Goal: Task Accomplishment & Management: Use online tool/utility

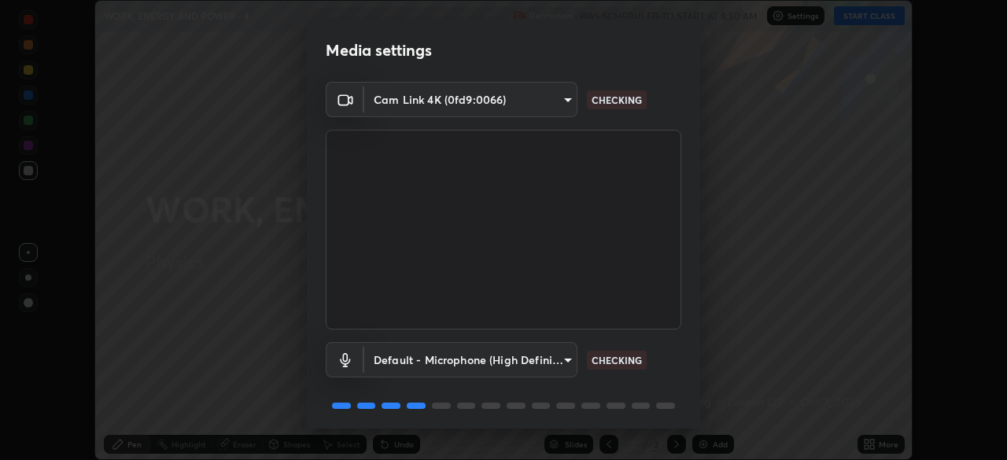
scroll to position [56, 0]
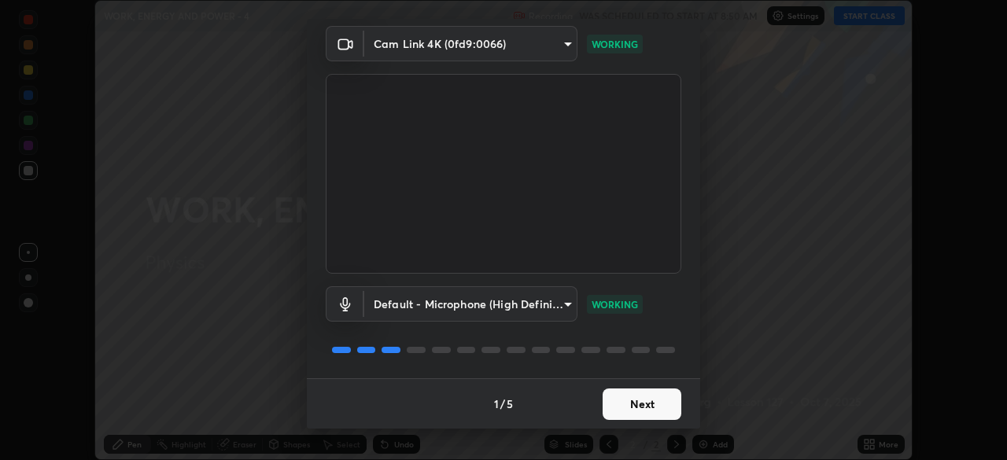
click at [633, 404] on button "Next" at bounding box center [642, 404] width 79 height 31
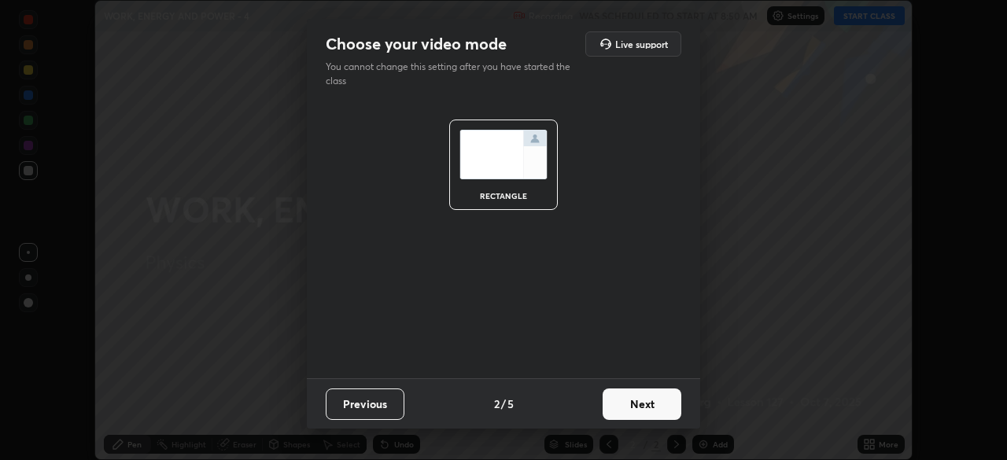
scroll to position [0, 0]
click at [637, 404] on button "Next" at bounding box center [642, 404] width 79 height 31
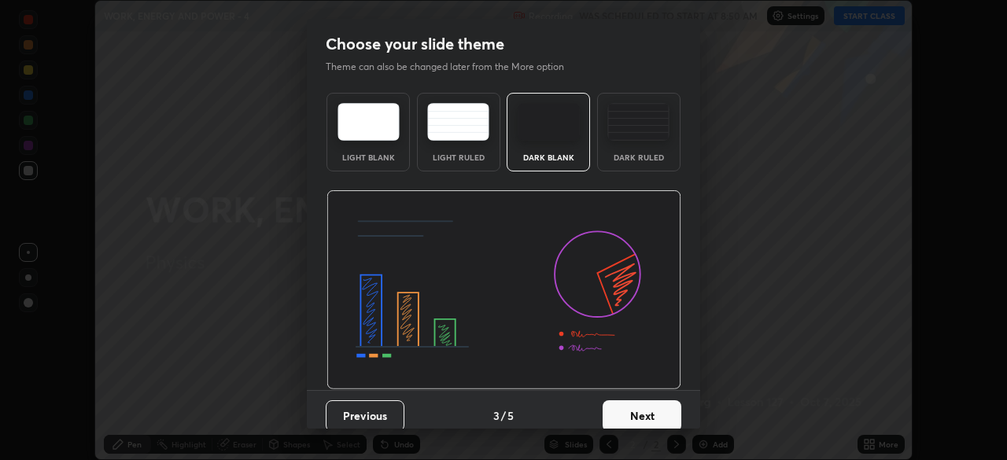
click at [627, 419] on button "Next" at bounding box center [642, 416] width 79 height 31
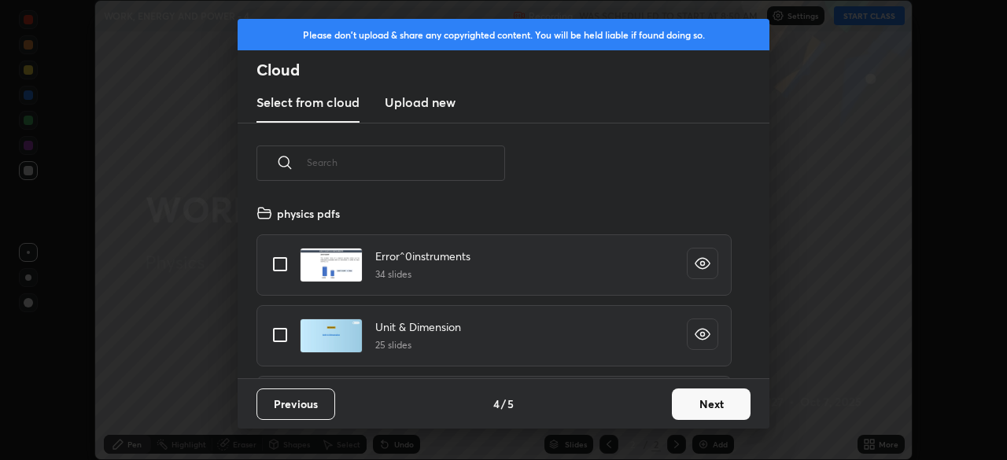
scroll to position [175, 505]
click at [696, 410] on button "Next" at bounding box center [711, 404] width 79 height 31
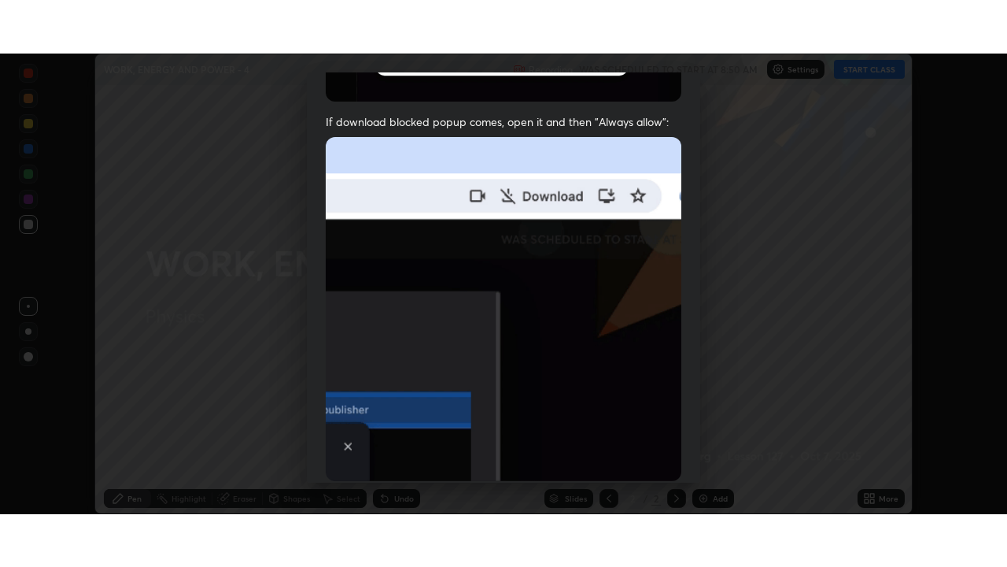
scroll to position [377, 0]
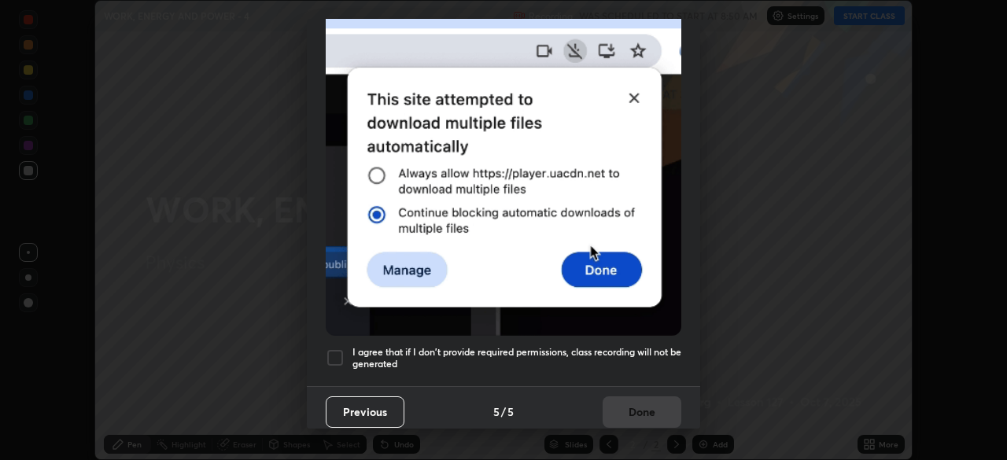
click at [338, 349] on div at bounding box center [335, 358] width 19 height 19
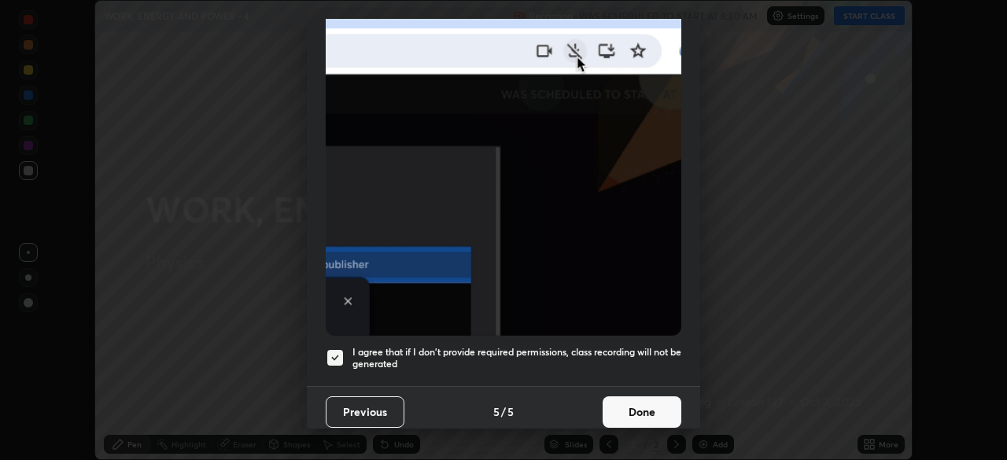
click at [626, 402] on button "Done" at bounding box center [642, 412] width 79 height 31
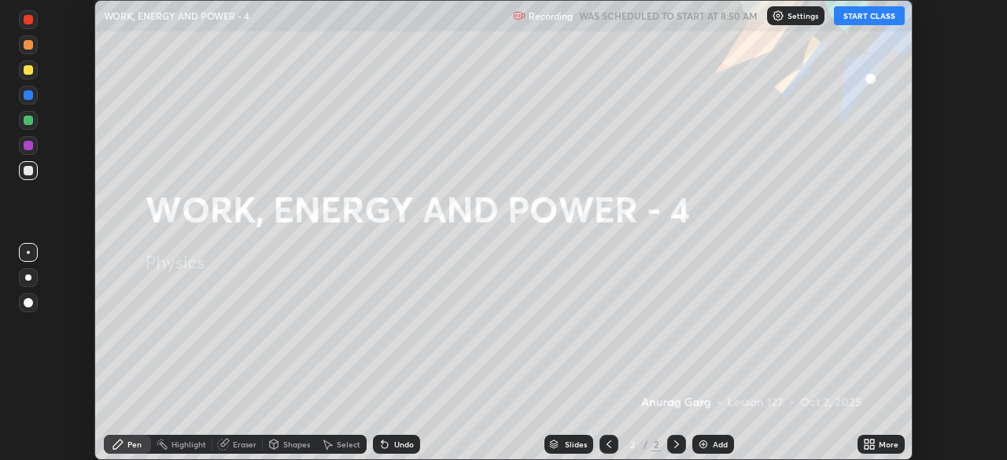
click at [879, 13] on button "START CLASS" at bounding box center [869, 15] width 71 height 19
click at [883, 444] on div "More" at bounding box center [889, 445] width 20 height 8
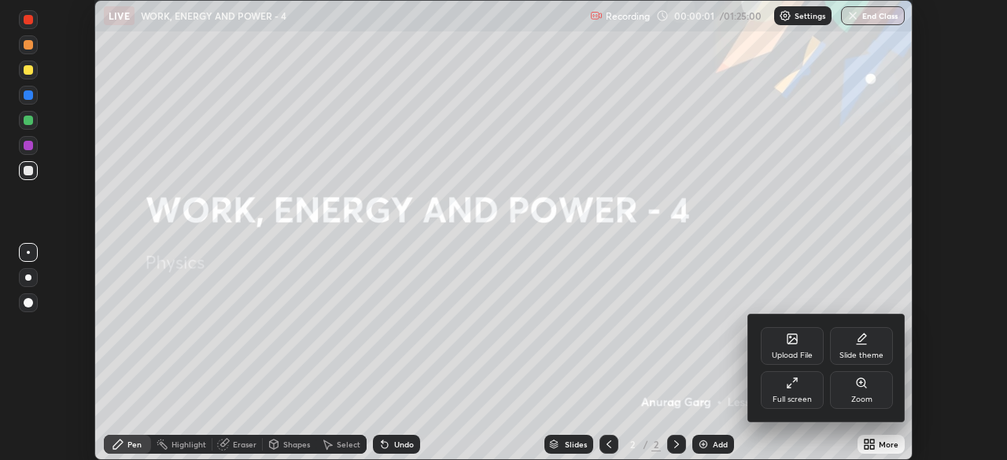
click at [799, 396] on div "Full screen" at bounding box center [792, 400] width 39 height 8
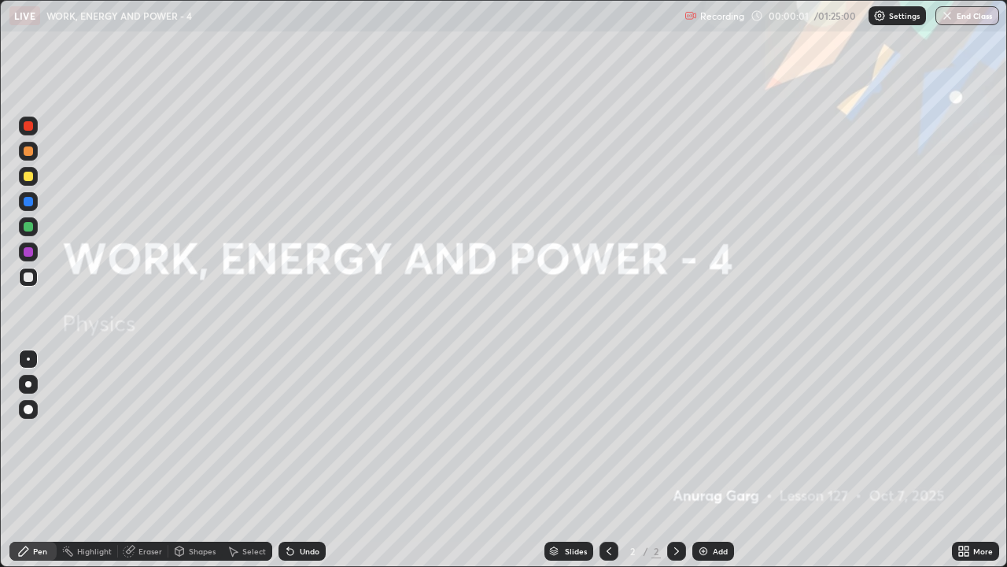
scroll to position [567, 1007]
click at [718, 460] on div "Add" at bounding box center [714, 550] width 42 height 19
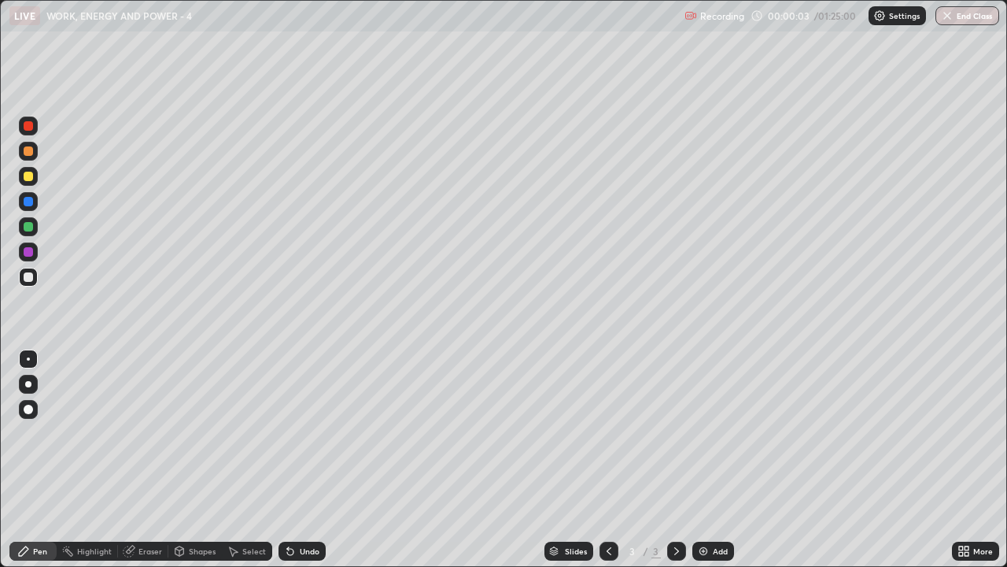
click at [37, 382] on div at bounding box center [28, 384] width 19 height 19
click at [255, 460] on div "Select" at bounding box center [254, 551] width 24 height 8
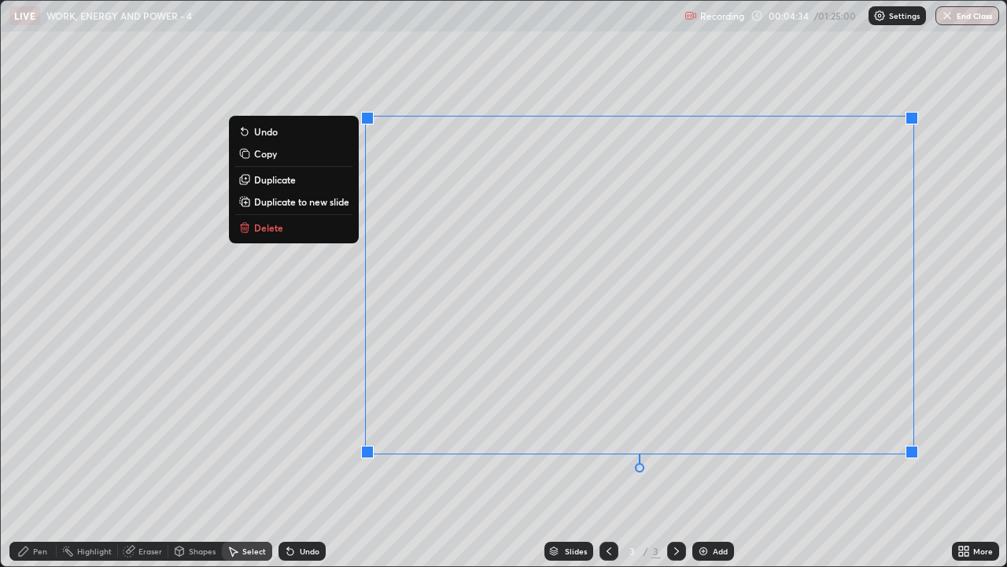
click at [283, 232] on button "Delete" at bounding box center [293, 227] width 117 height 19
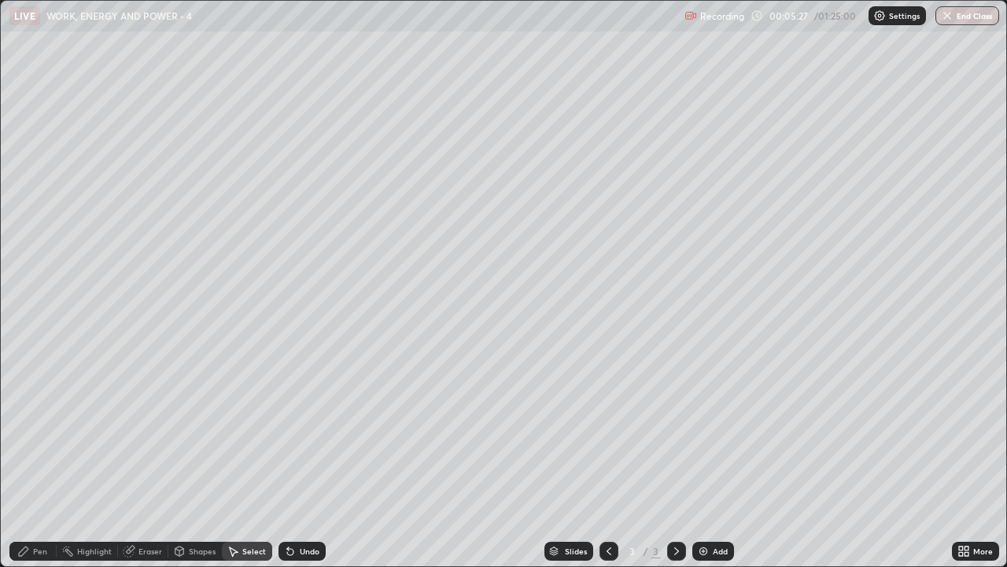
click at [31, 460] on div "Pen" at bounding box center [32, 550] width 47 height 19
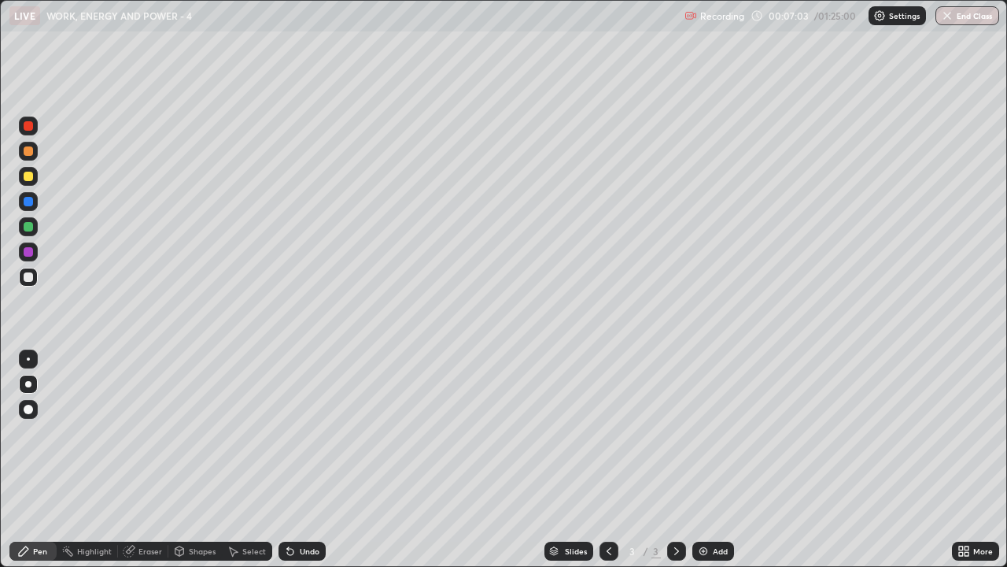
click at [248, 460] on div "Select" at bounding box center [254, 551] width 24 height 8
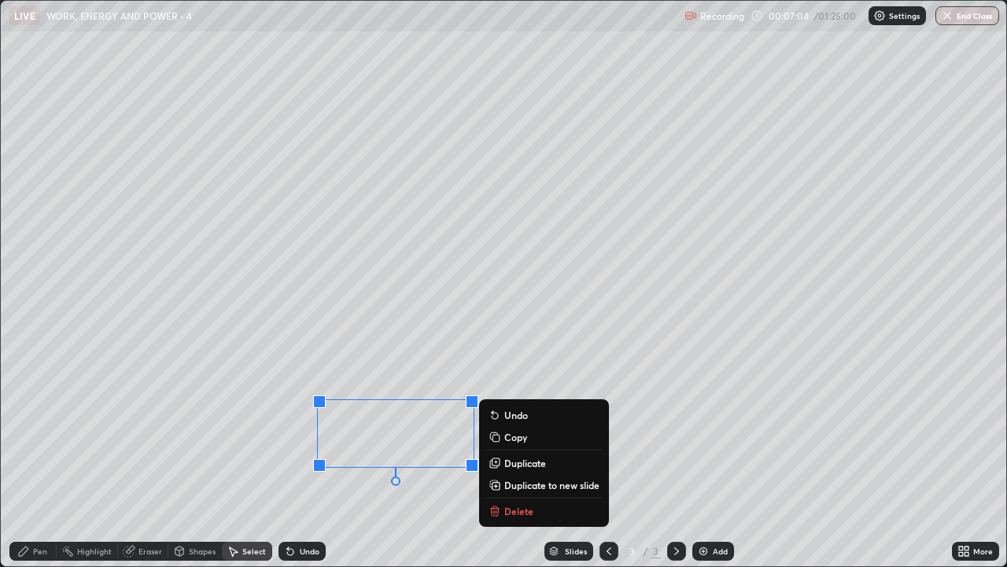
click at [522, 460] on p "Delete" at bounding box center [518, 510] width 29 height 13
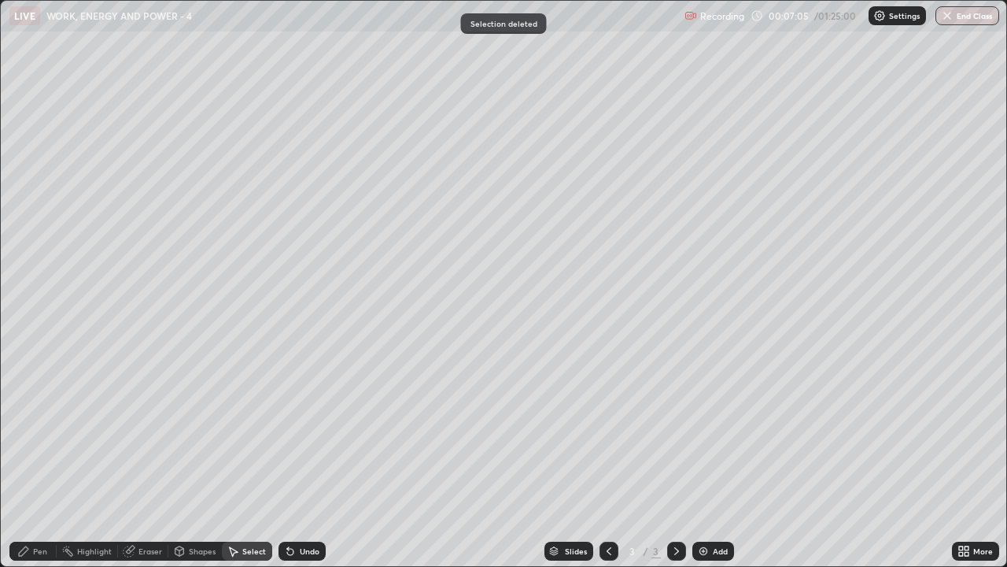
click at [50, 460] on div "Pen" at bounding box center [32, 550] width 47 height 19
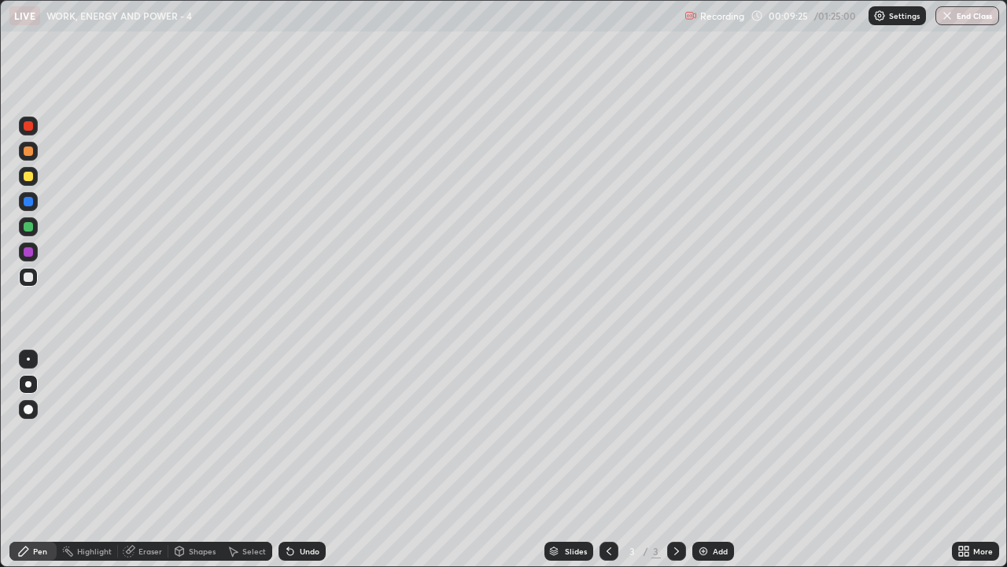
click at [717, 460] on div "Add" at bounding box center [714, 550] width 42 height 19
click at [29, 277] on div at bounding box center [28, 276] width 9 height 9
click at [35, 151] on div at bounding box center [28, 151] width 19 height 19
click at [34, 182] on div at bounding box center [28, 176] width 19 height 19
click at [151, 460] on div "Eraser" at bounding box center [151, 551] width 24 height 8
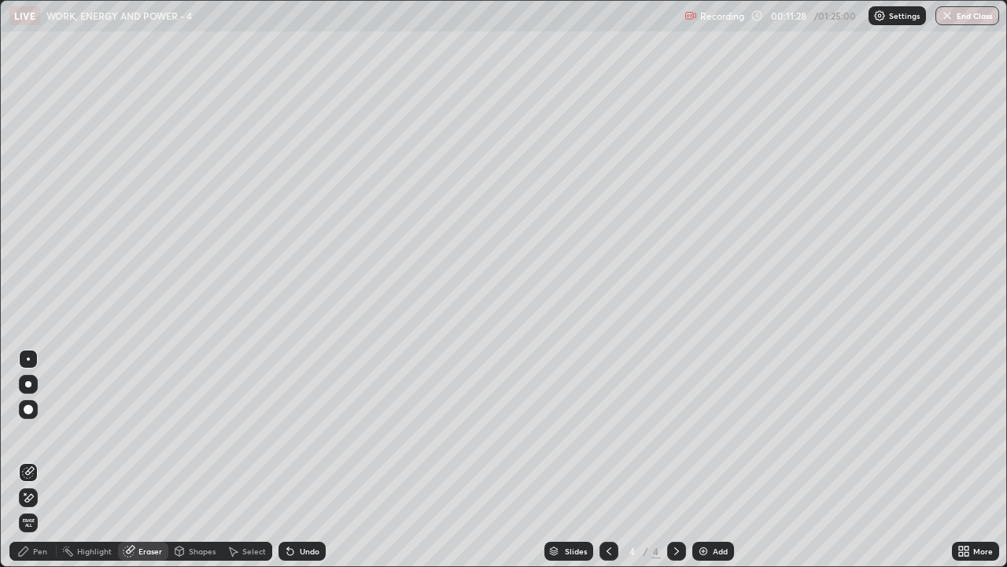
click at [31, 460] on div "Pen" at bounding box center [32, 550] width 47 height 19
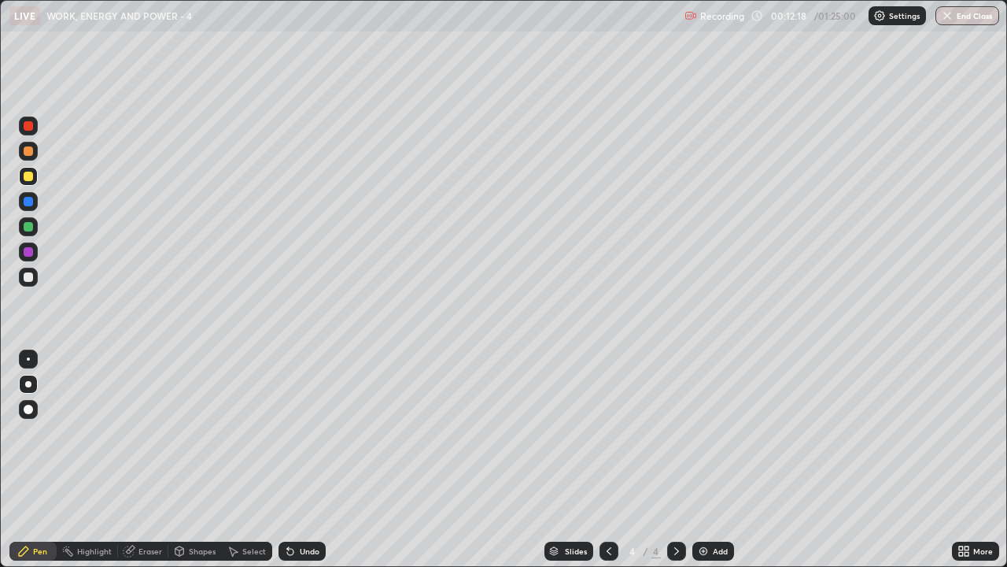
click at [703, 460] on img at bounding box center [703, 551] width 13 height 13
click at [26, 278] on div at bounding box center [28, 276] width 9 height 9
click at [313, 460] on div "Undo" at bounding box center [310, 551] width 20 height 8
click at [312, 460] on div "Undo" at bounding box center [310, 551] width 20 height 8
click at [705, 460] on img at bounding box center [703, 551] width 13 height 13
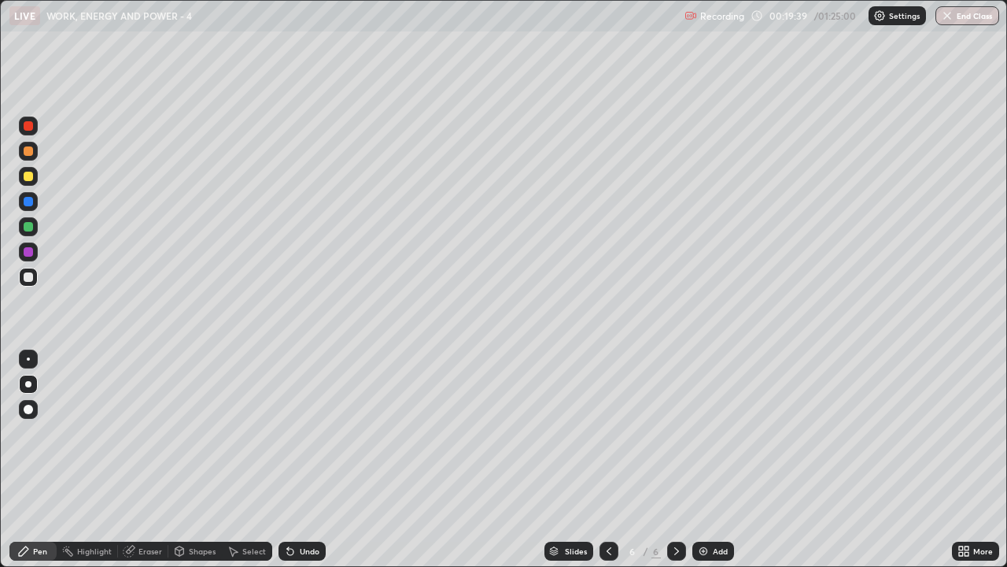
click at [29, 175] on div at bounding box center [28, 176] width 9 height 9
click at [708, 460] on img at bounding box center [703, 551] width 13 height 13
click at [29, 277] on div at bounding box center [28, 276] width 9 height 9
click at [29, 176] on div at bounding box center [28, 176] width 9 height 9
click at [704, 460] on img at bounding box center [703, 551] width 13 height 13
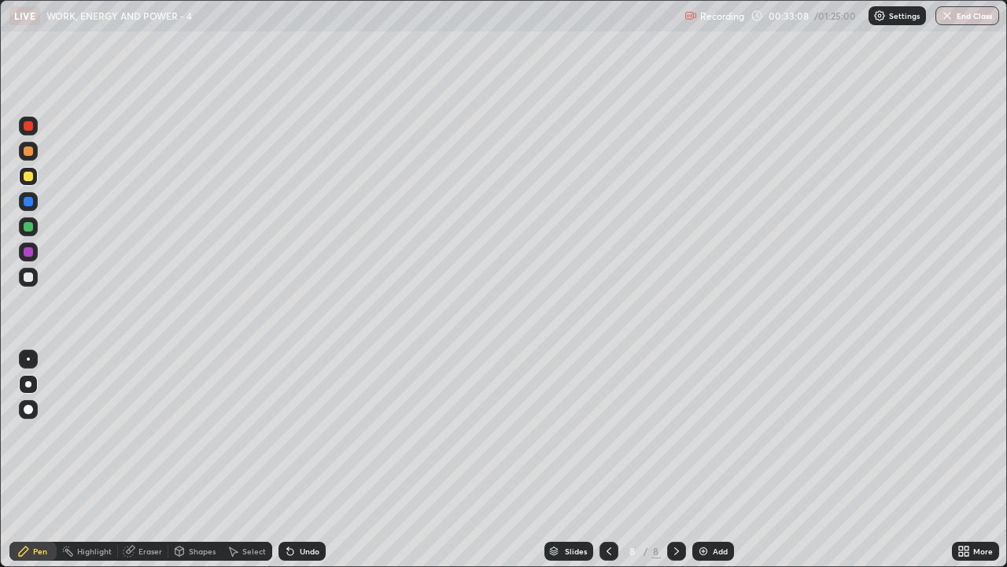
click at [308, 460] on div "Undo" at bounding box center [310, 551] width 20 height 8
click at [306, 460] on div "Undo" at bounding box center [302, 550] width 47 height 19
click at [32, 279] on div at bounding box center [28, 276] width 9 height 9
click at [28, 177] on div at bounding box center [28, 176] width 9 height 9
click at [33, 144] on div at bounding box center [28, 151] width 19 height 19
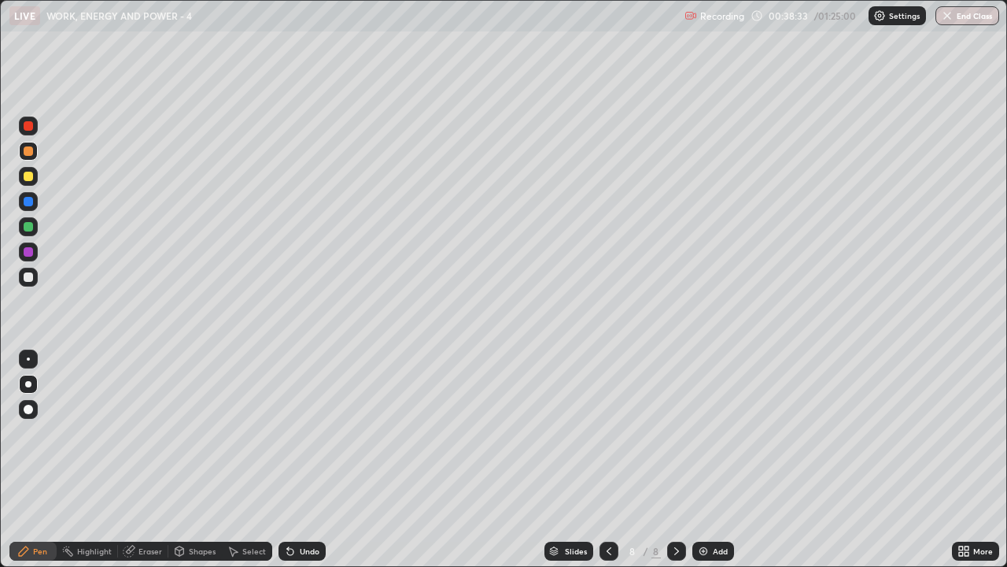
click at [35, 178] on div at bounding box center [28, 176] width 19 height 19
click at [29, 277] on div at bounding box center [28, 276] width 9 height 9
click at [711, 460] on div "Add" at bounding box center [714, 550] width 42 height 19
click at [610, 460] on icon at bounding box center [609, 551] width 13 height 13
click at [675, 460] on icon at bounding box center [676, 551] width 13 height 13
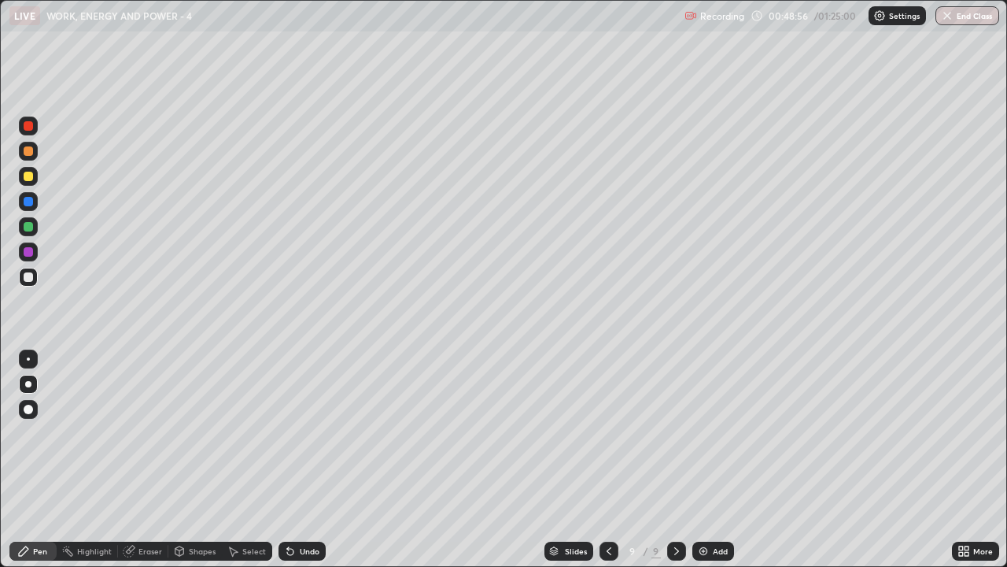
click at [609, 460] on icon at bounding box center [609, 551] width 13 height 13
click at [678, 460] on icon at bounding box center [676, 551] width 13 height 13
click at [260, 460] on div "Select" at bounding box center [254, 551] width 24 height 8
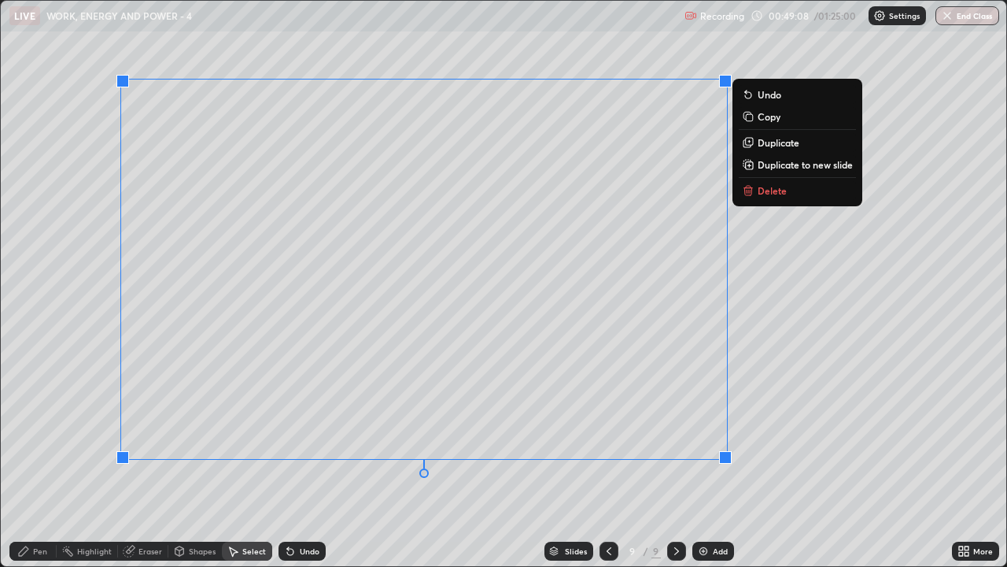
click at [747, 198] on button "Delete" at bounding box center [797, 190] width 117 height 19
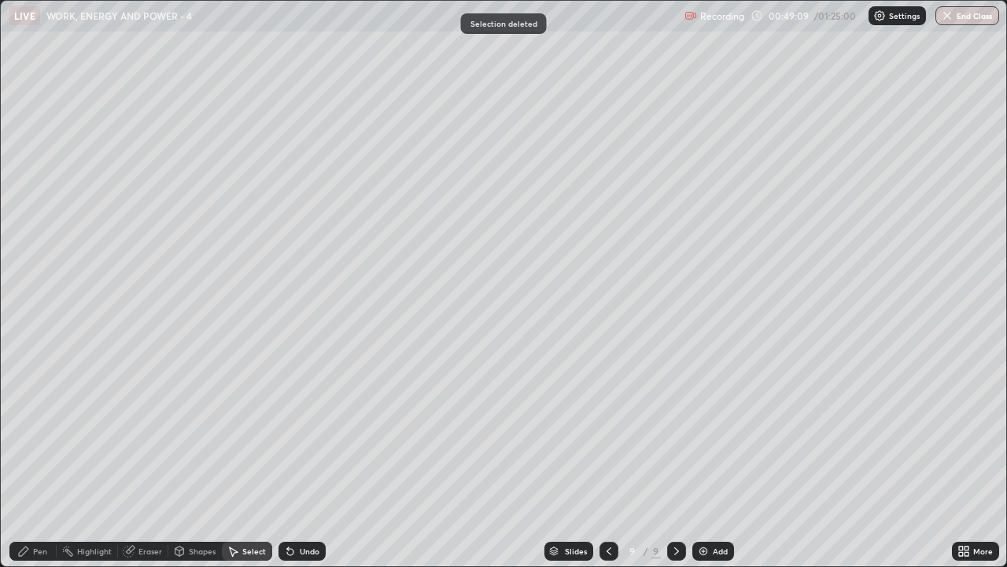
click at [34, 460] on div "Pen" at bounding box center [40, 551] width 14 height 8
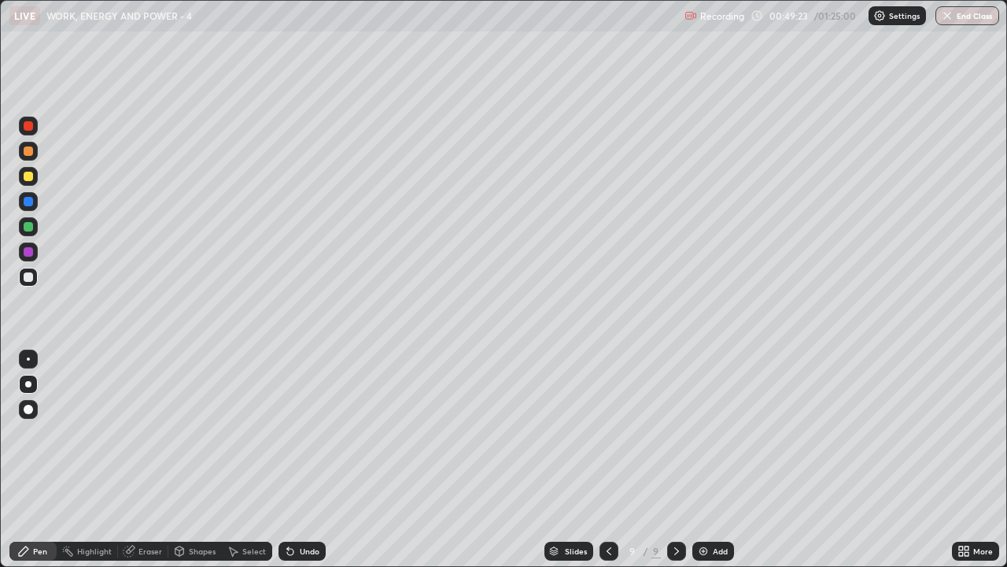
click at [307, 460] on div "Undo" at bounding box center [302, 550] width 47 height 19
click at [31, 177] on div at bounding box center [28, 176] width 9 height 9
click at [312, 460] on div "Undo" at bounding box center [310, 551] width 20 height 8
click at [556, 23] on div "LIVE WORK, ENERGY AND POWER - 4" at bounding box center [343, 15] width 669 height 31
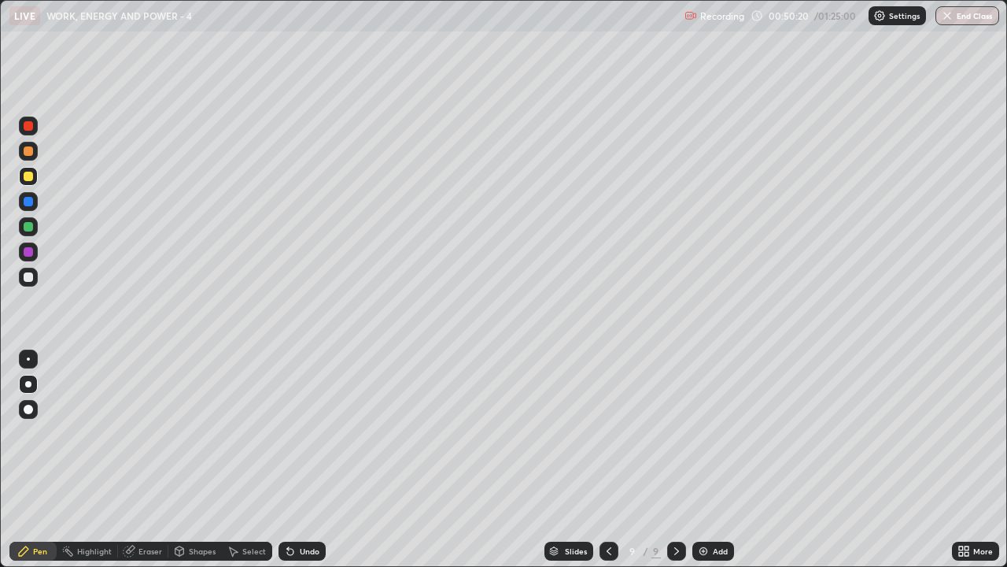
click at [35, 150] on div at bounding box center [28, 151] width 19 height 19
click at [310, 460] on div "Undo" at bounding box center [310, 551] width 20 height 8
click at [252, 460] on div "Select" at bounding box center [247, 550] width 50 height 19
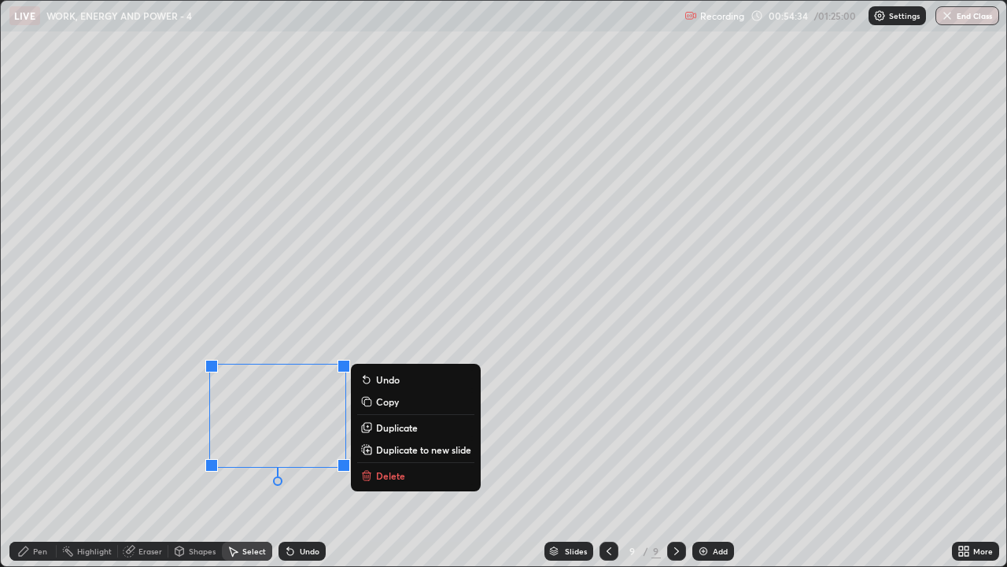
click at [658, 444] on div "0 ° Undo Copy Duplicate Duplicate to new slide Delete" at bounding box center [504, 283] width 1006 height 565
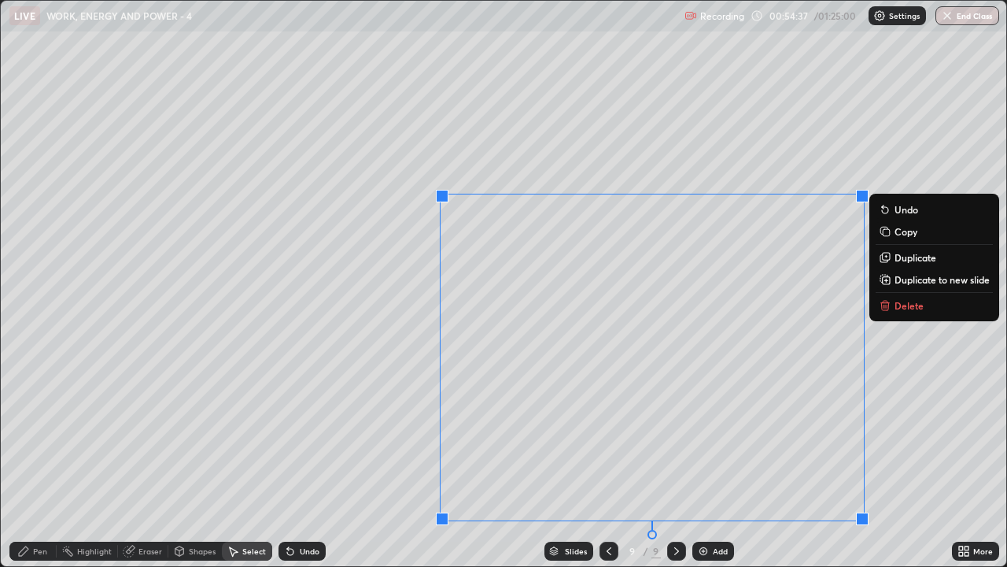
click at [907, 313] on button "Delete" at bounding box center [934, 305] width 117 height 19
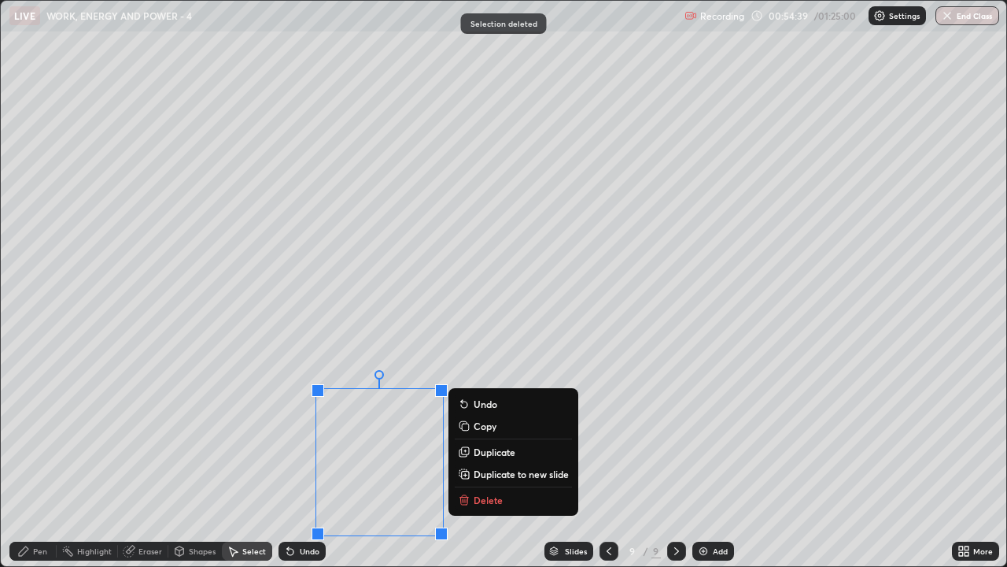
click at [515, 460] on button "Delete" at bounding box center [513, 499] width 117 height 19
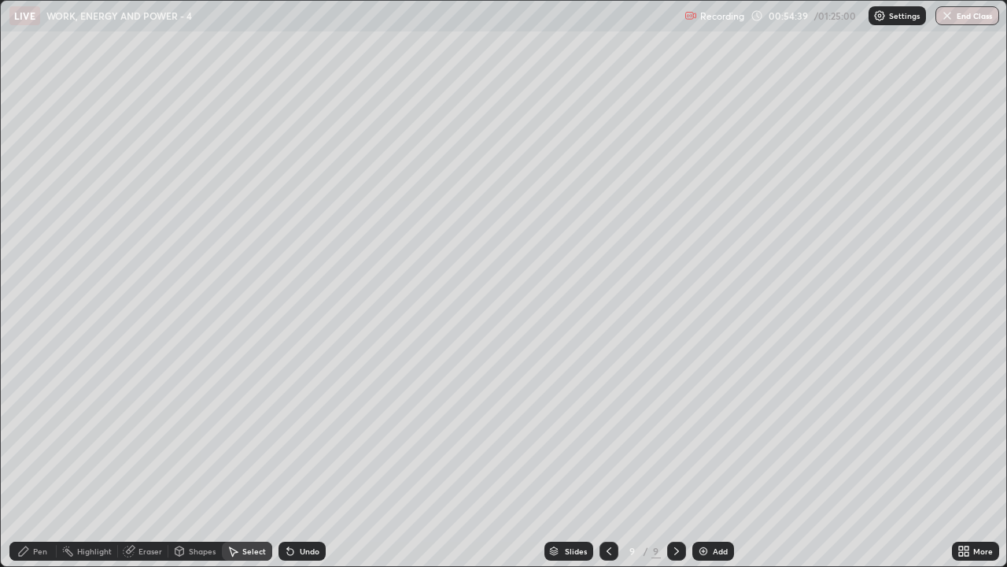
click at [715, 460] on div "0 ° Undo Copy Duplicate Duplicate to new slide Delete" at bounding box center [504, 283] width 1006 height 565
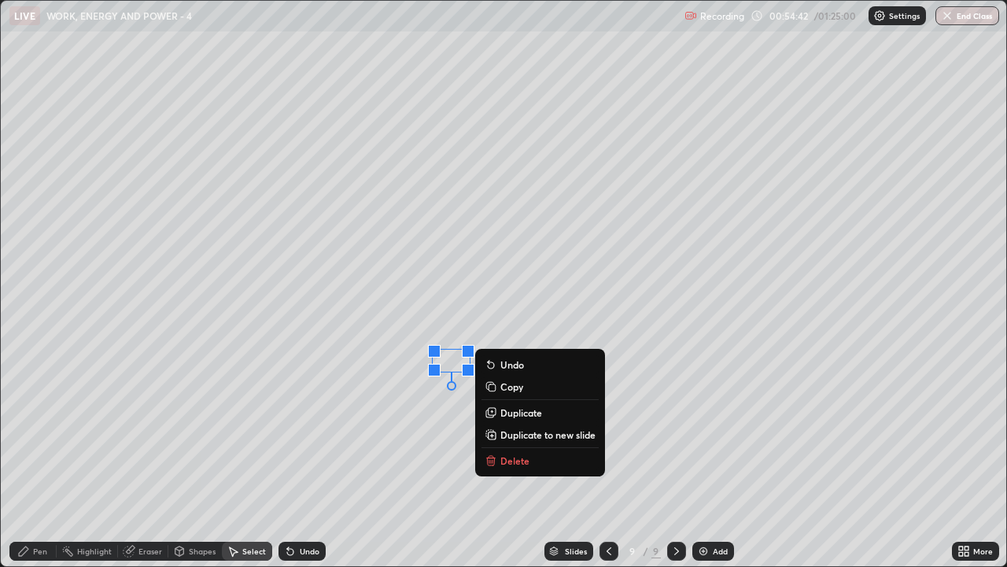
click at [542, 456] on button "Delete" at bounding box center [540, 460] width 117 height 19
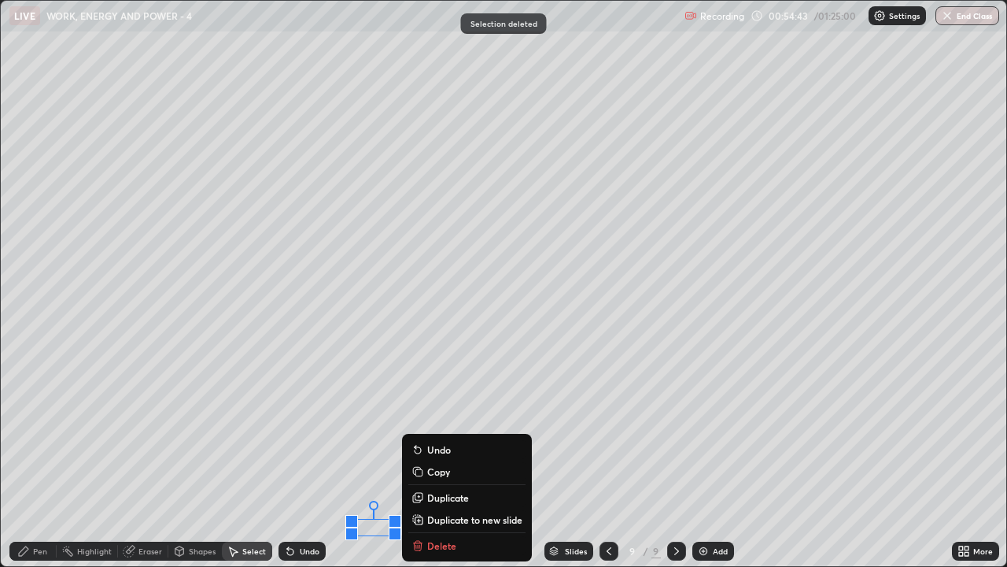
click at [451, 460] on div "Slides 9 / 9 Add" at bounding box center [639, 550] width 626 height 31
click at [452, 460] on div "Slides 9 / 9 Add" at bounding box center [639, 550] width 626 height 31
click at [570, 271] on div "0 ° Undo Copy Duplicate Duplicate to new slide Delete" at bounding box center [504, 283] width 1006 height 565
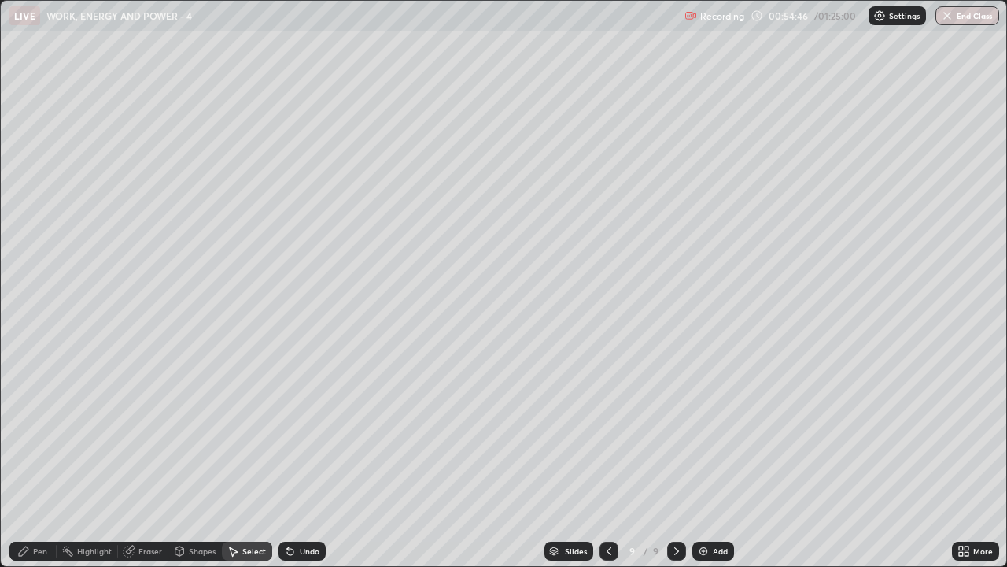
click at [147, 460] on div "Eraser" at bounding box center [151, 551] width 24 height 8
click at [31, 460] on div "Pen" at bounding box center [32, 550] width 47 height 19
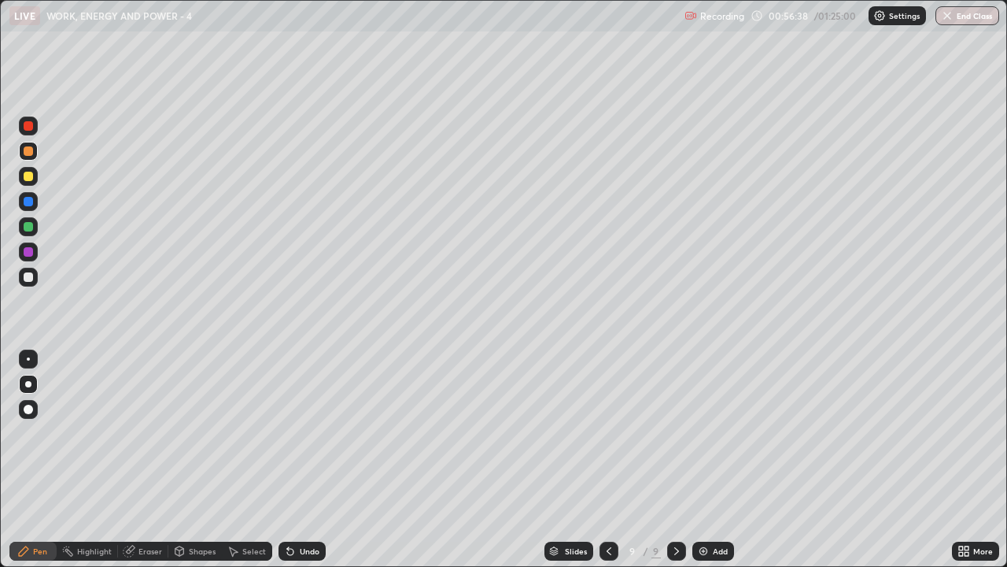
click at [28, 177] on div at bounding box center [28, 176] width 9 height 9
click at [307, 460] on div "Undo" at bounding box center [310, 551] width 20 height 8
click at [306, 460] on div "Undo" at bounding box center [310, 551] width 20 height 8
click at [309, 460] on div "Undo" at bounding box center [302, 550] width 47 height 19
click at [316, 460] on div "Undo" at bounding box center [302, 550] width 47 height 19
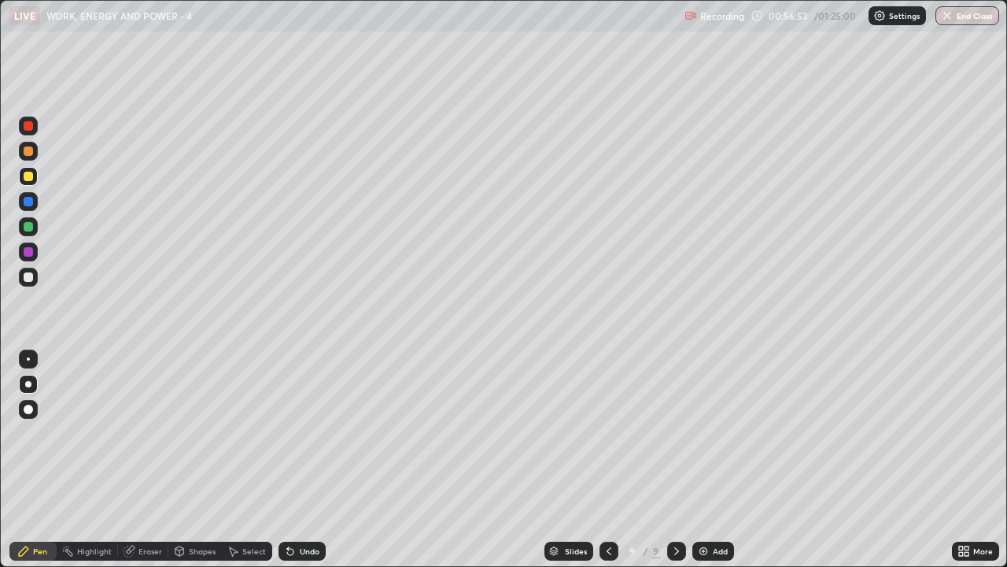
click at [317, 460] on div "Undo" at bounding box center [302, 550] width 47 height 19
click at [31, 278] on div at bounding box center [28, 276] width 9 height 9
click at [35, 281] on div at bounding box center [28, 277] width 19 height 19
click at [28, 158] on div at bounding box center [28, 151] width 19 height 19
click at [707, 460] on img at bounding box center [703, 551] width 13 height 13
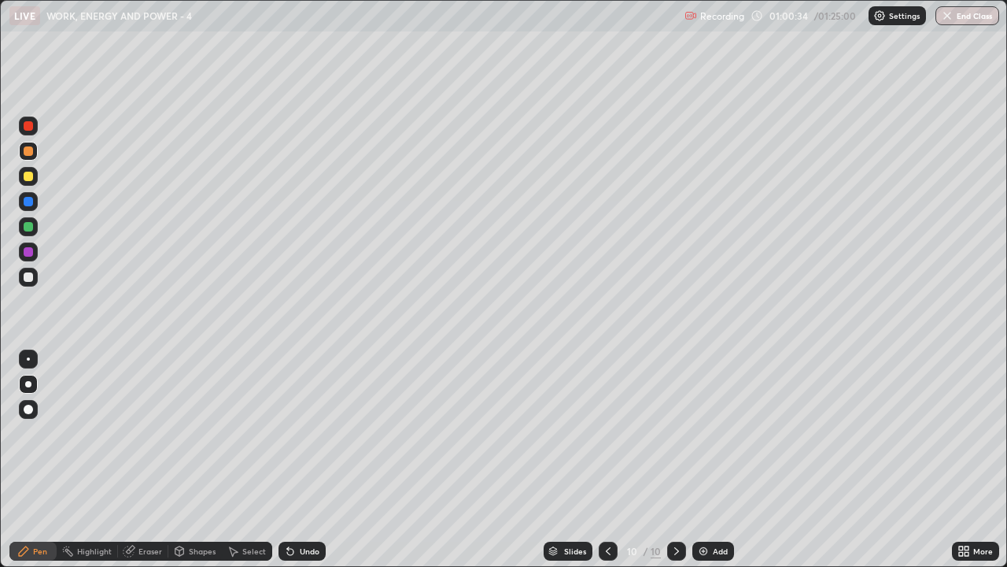
click at [34, 176] on div at bounding box center [28, 176] width 19 height 19
click at [21, 277] on div at bounding box center [28, 277] width 19 height 19
click at [309, 460] on div "Undo" at bounding box center [310, 551] width 20 height 8
click at [311, 460] on div "Undo" at bounding box center [310, 551] width 20 height 8
click at [305, 460] on div "Undo" at bounding box center [310, 551] width 20 height 8
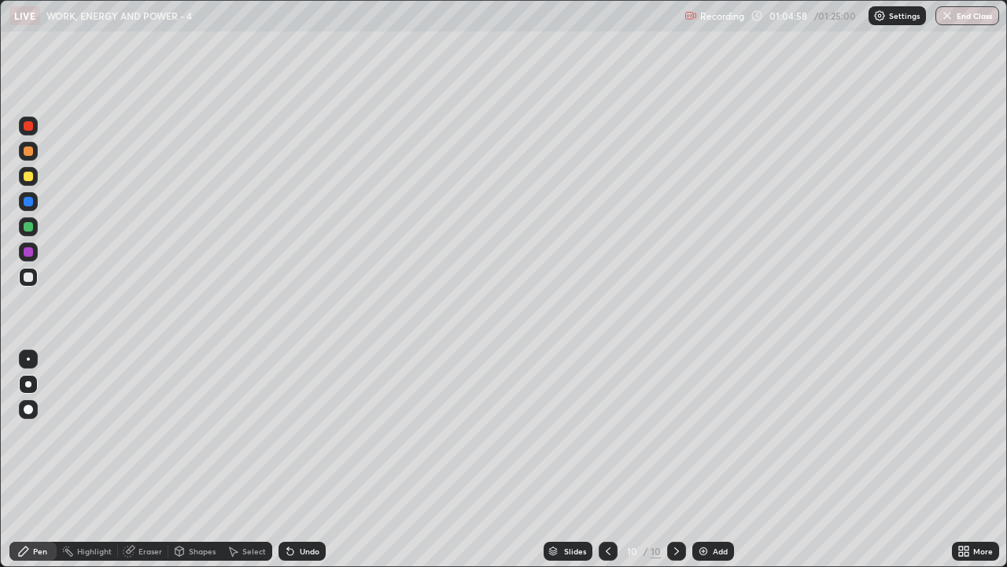
click at [307, 460] on div "Undo" at bounding box center [302, 550] width 47 height 19
click at [311, 460] on div "Undo" at bounding box center [302, 550] width 47 height 19
click at [310, 460] on div "Undo" at bounding box center [302, 550] width 47 height 19
click at [309, 460] on div "Undo" at bounding box center [302, 550] width 47 height 19
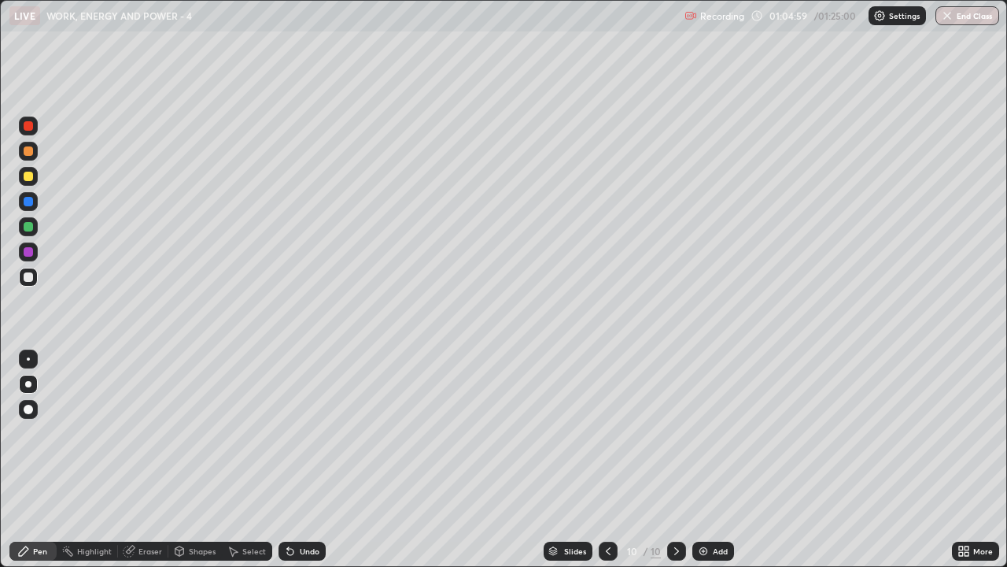
click at [309, 460] on div "Undo" at bounding box center [302, 550] width 47 height 19
click at [310, 460] on div "Undo" at bounding box center [299, 550] width 54 height 31
click at [312, 460] on div "Undo" at bounding box center [299, 550] width 54 height 31
click at [718, 460] on div "Add" at bounding box center [720, 551] width 15 height 8
click at [318, 460] on div "Undo" at bounding box center [302, 550] width 47 height 19
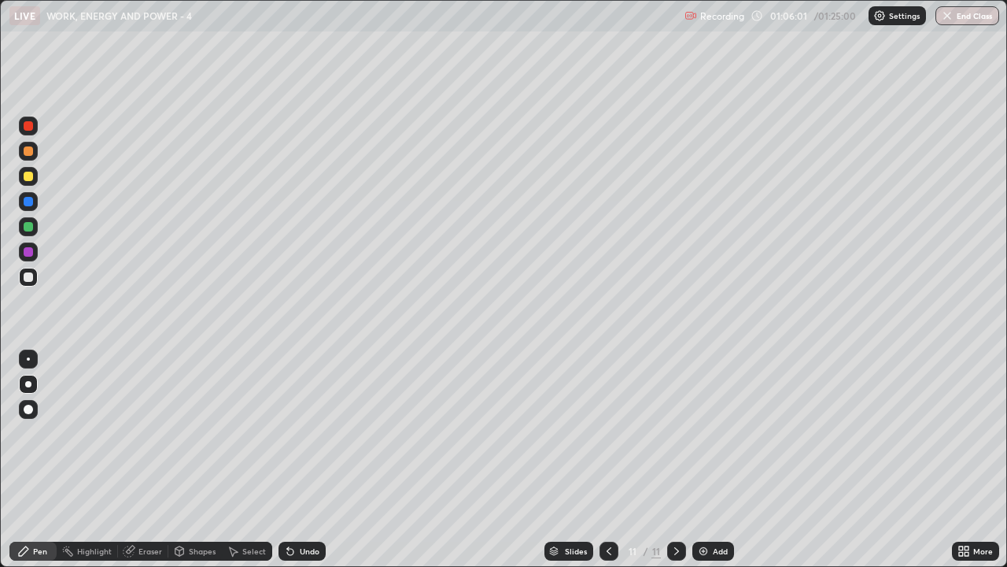
click at [614, 460] on div at bounding box center [609, 550] width 19 height 19
click at [674, 460] on icon at bounding box center [676, 551] width 13 height 13
click at [255, 460] on div "Select" at bounding box center [247, 550] width 50 height 19
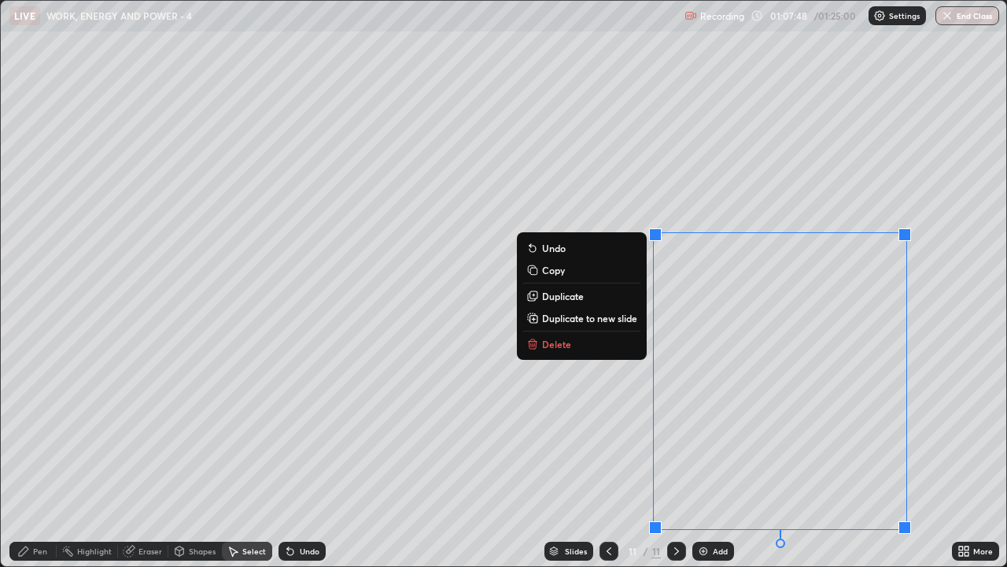
click at [603, 348] on button "Delete" at bounding box center [581, 343] width 117 height 19
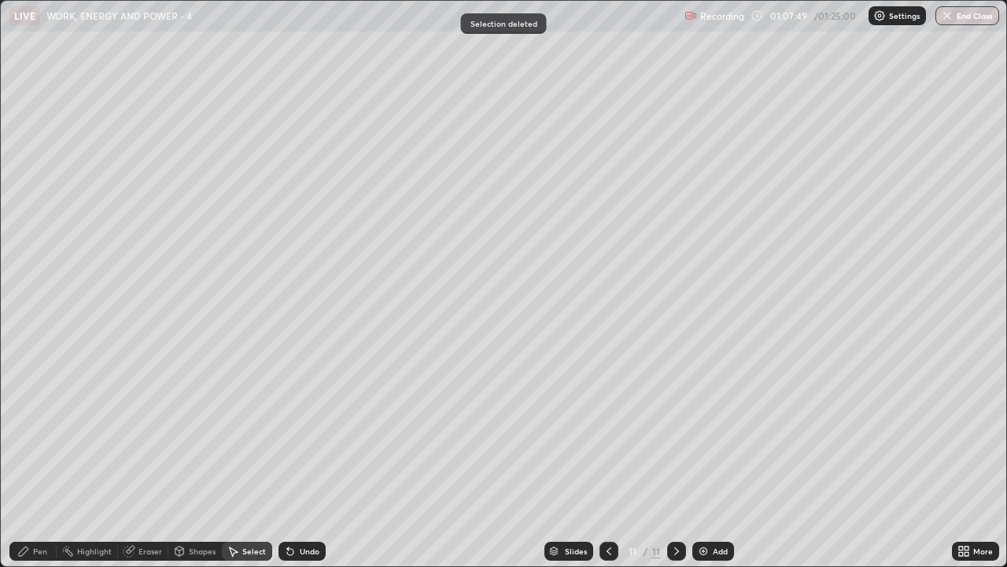
click at [42, 460] on div "Pen" at bounding box center [40, 551] width 14 height 8
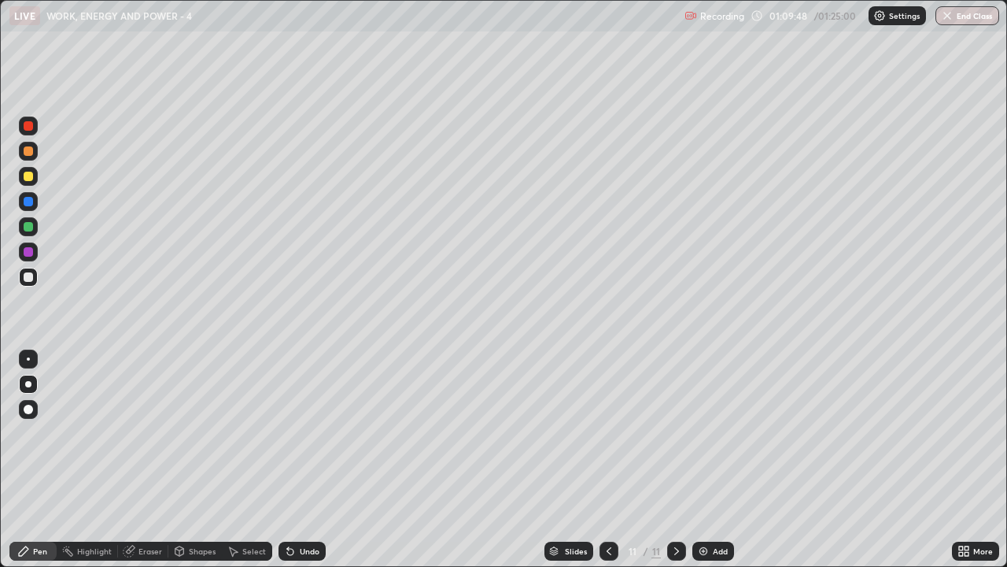
click at [26, 175] on div at bounding box center [28, 176] width 9 height 9
click at [311, 460] on div "Undo" at bounding box center [302, 550] width 47 height 19
click at [312, 460] on div "Undo" at bounding box center [302, 550] width 47 height 19
click at [144, 460] on div "Eraser" at bounding box center [151, 551] width 24 height 8
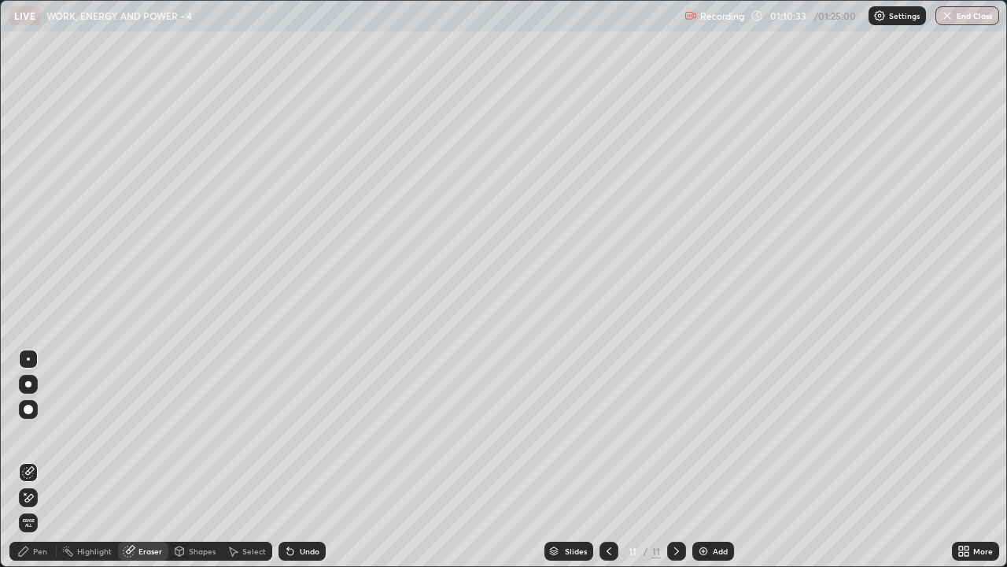
click at [36, 460] on div "Pen" at bounding box center [40, 551] width 14 height 8
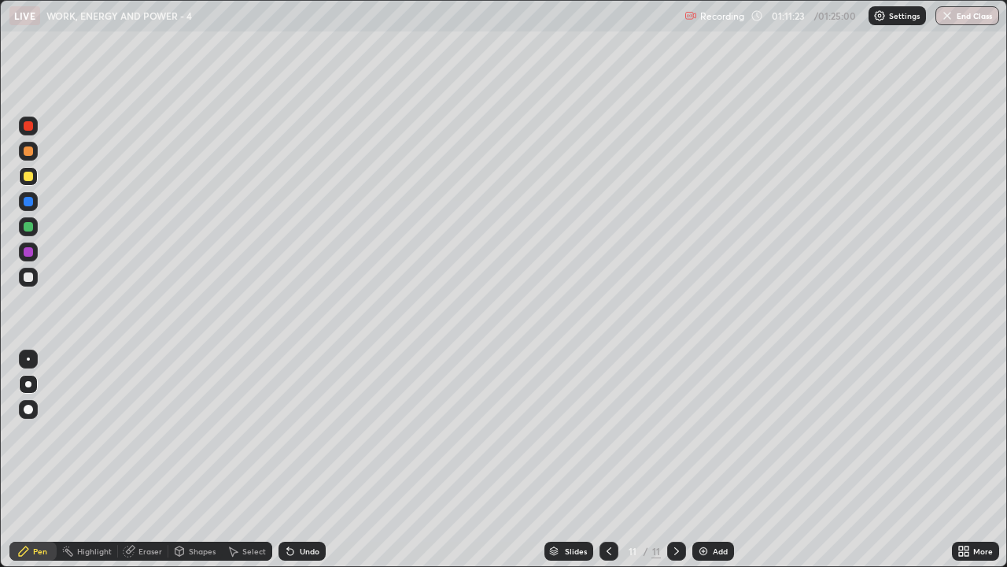
click at [31, 283] on div at bounding box center [28, 277] width 19 height 19
click at [33, 170] on div at bounding box center [28, 176] width 19 height 19
click at [37, 153] on div at bounding box center [28, 151] width 19 height 19
click at [716, 460] on div "Add" at bounding box center [720, 551] width 15 height 8
click at [28, 283] on div at bounding box center [28, 277] width 19 height 19
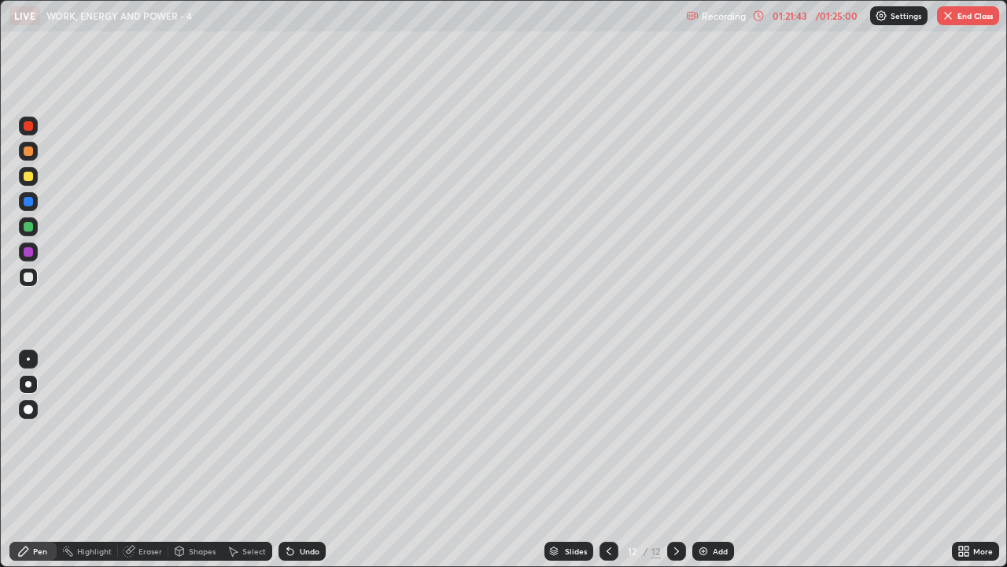
click at [798, 19] on div "01:21:43" at bounding box center [790, 15] width 44 height 9
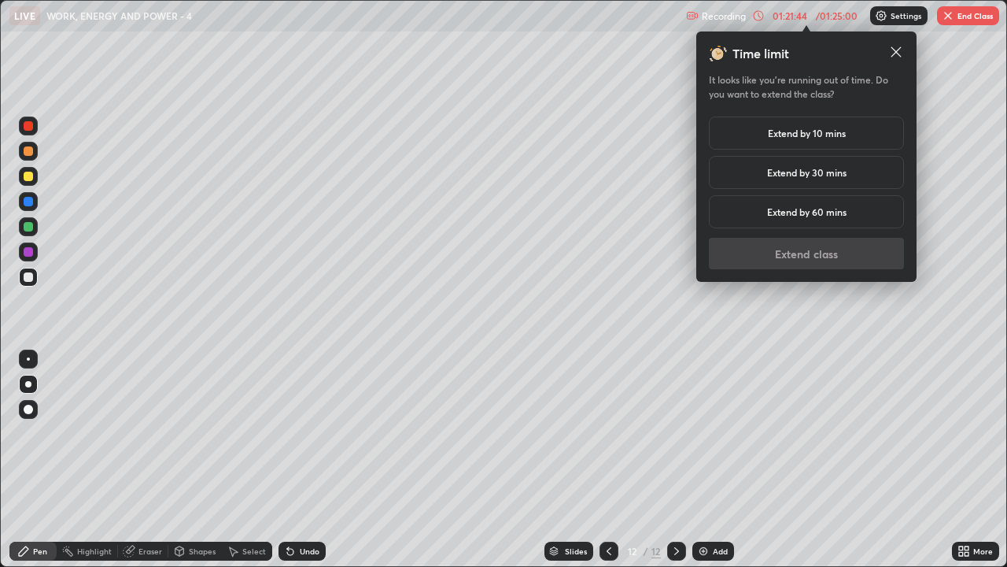
click at [827, 133] on h5 "Extend by 10 mins" at bounding box center [807, 133] width 78 height 14
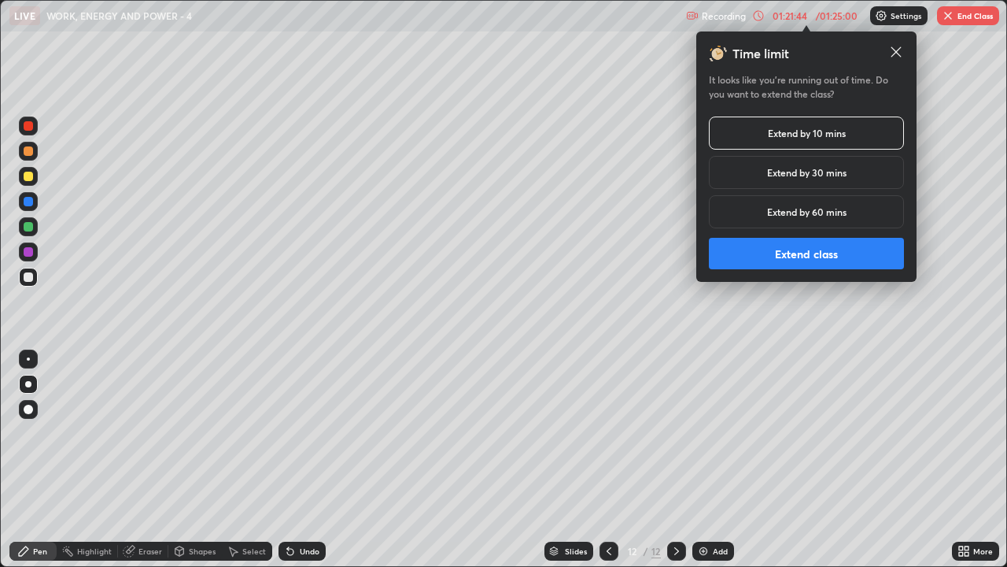
click at [851, 246] on button "Extend class" at bounding box center [806, 253] width 195 height 31
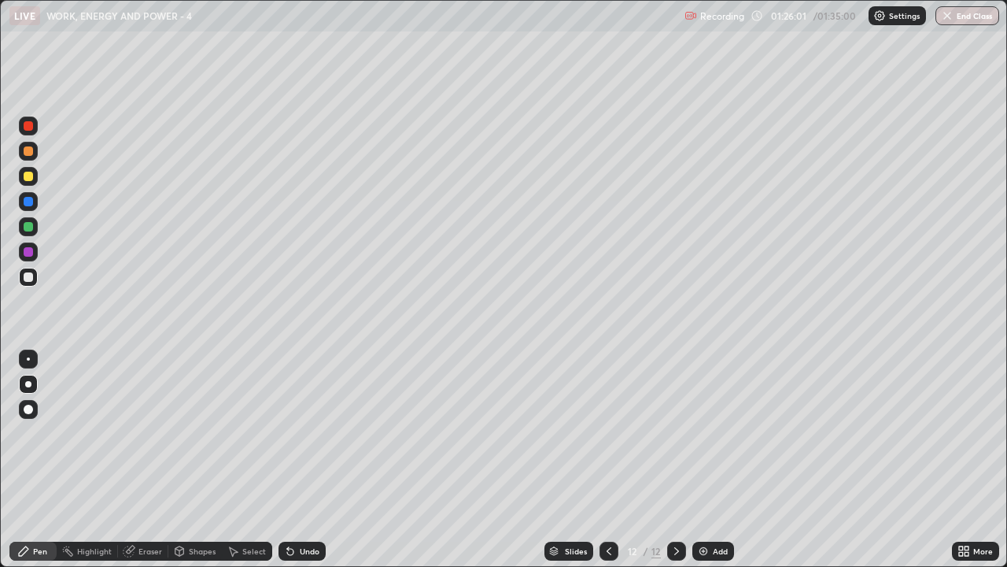
click at [565, 460] on div "Slides" at bounding box center [576, 551] width 22 height 8
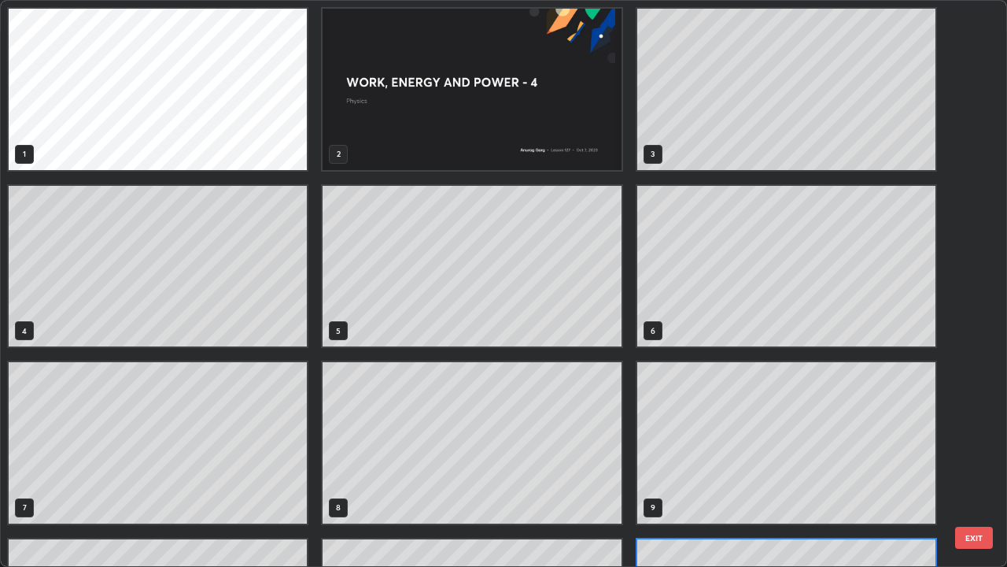
scroll to position [560, 998]
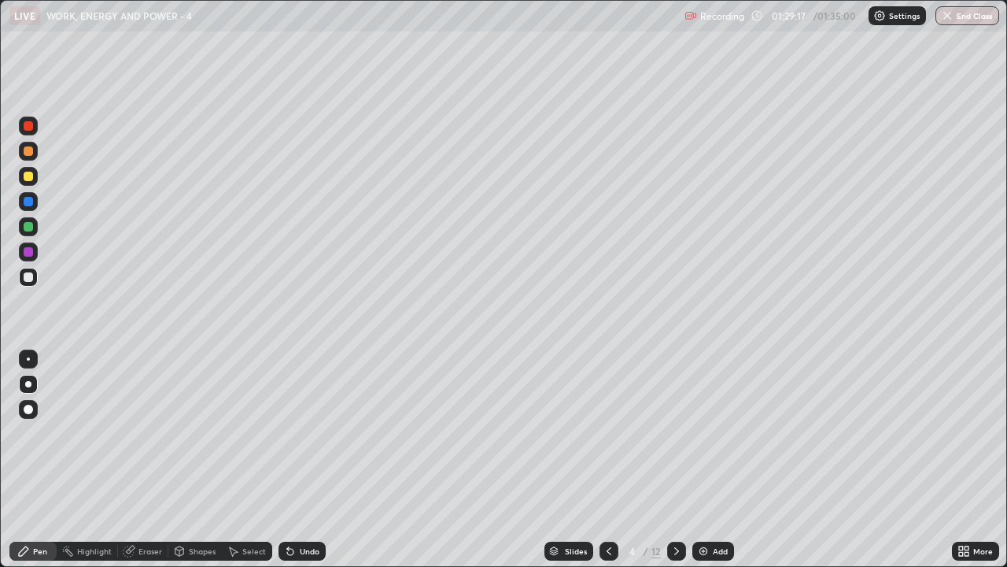
click at [949, 12] on img "button" at bounding box center [947, 15] width 13 height 13
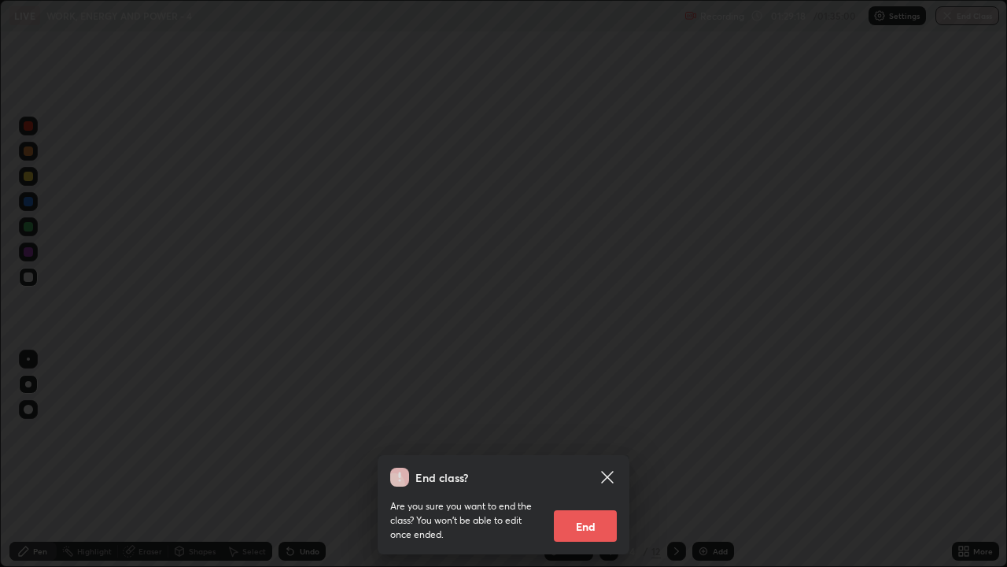
click at [584, 460] on button "End" at bounding box center [585, 525] width 63 height 31
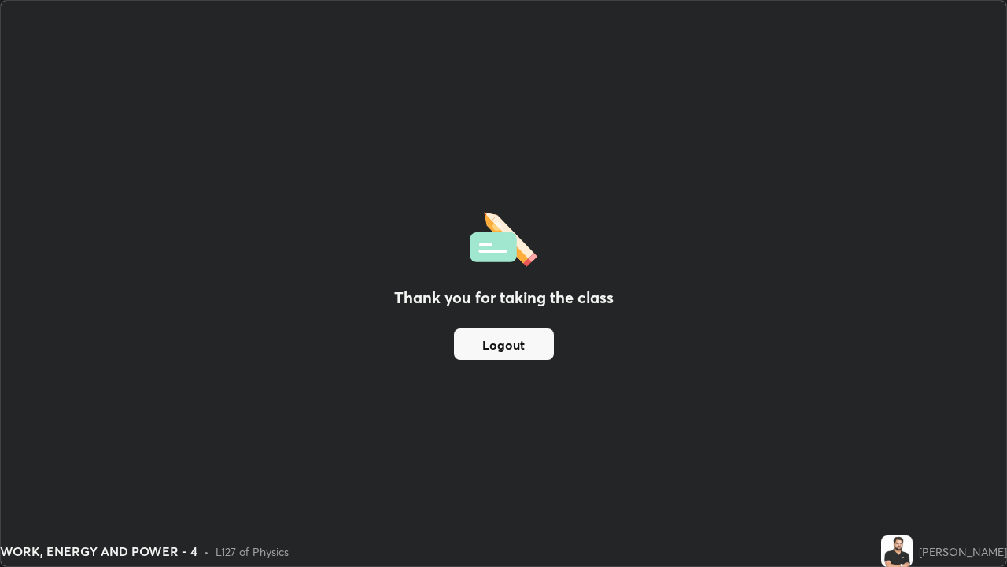
click at [513, 345] on button "Logout" at bounding box center [504, 343] width 100 height 31
click at [511, 346] on button "Logout" at bounding box center [504, 343] width 100 height 31
